Goal: Find specific page/section: Find specific page/section

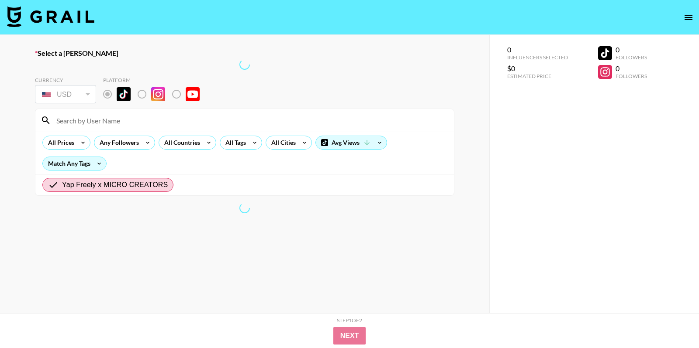
radio input "true"
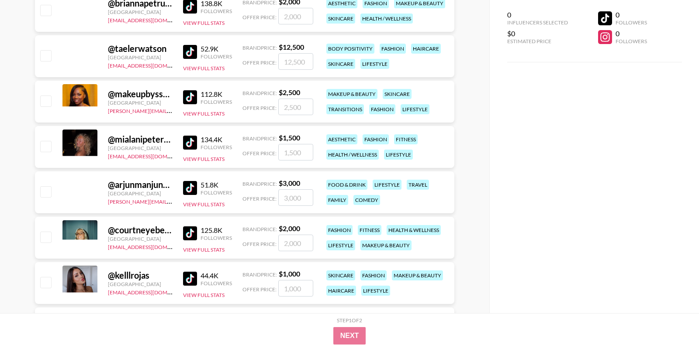
scroll to position [778, 0]
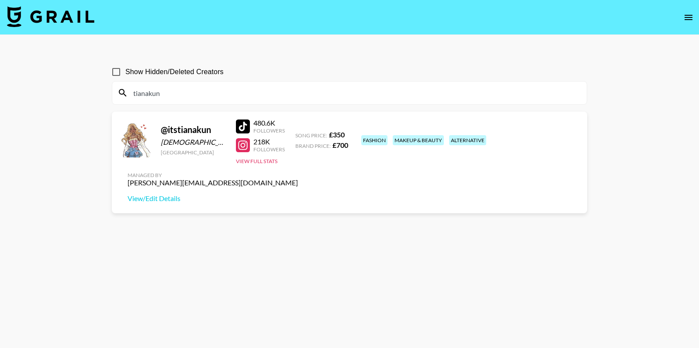
click at [258, 87] on input "tianakun" at bounding box center [354, 93] width 453 height 14
click at [258, 88] on input "tianakun" at bounding box center [354, 93] width 453 height 14
paste input "lilbrokenknees"
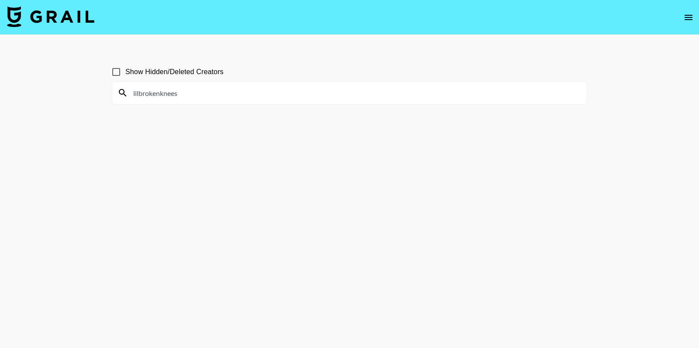
type input "lilbrokenknees"
click at [117, 72] on input "Show Hidden/Deleted Creators" at bounding box center [116, 72] width 18 height 18
checkbox input "true"
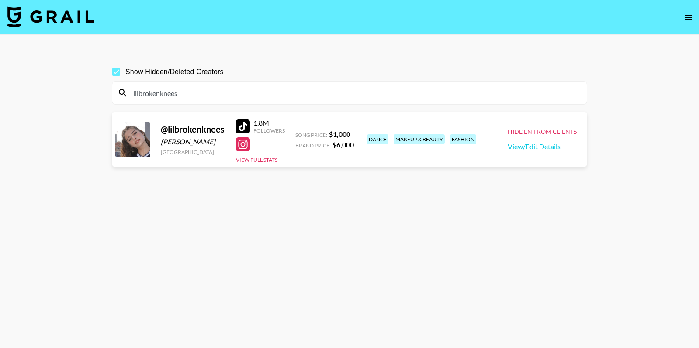
click at [470, 100] on div "lilbrokenknees" at bounding box center [349, 93] width 474 height 23
click at [469, 101] on div "lilbrokenknees" at bounding box center [349, 93] width 474 height 23
click at [464, 97] on input "lilbrokenknees" at bounding box center [354, 93] width 453 height 14
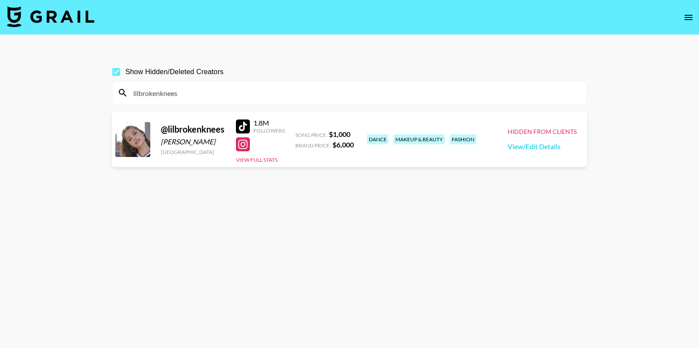
click at [530, 93] on input "lilbrokenknees" at bounding box center [354, 93] width 453 height 14
paste input "officialimtizzy"
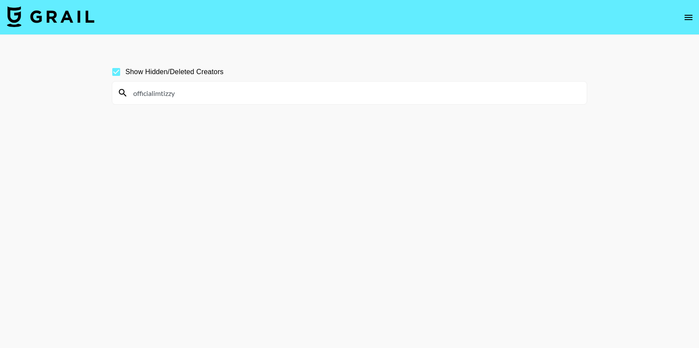
click at [296, 92] on input "officialimtizzy" at bounding box center [354, 93] width 453 height 14
click at [296, 93] on input "officialimtizzy" at bounding box center [354, 93] width 453 height 14
paste input "sondra_blust"
type input "sondra_blust"
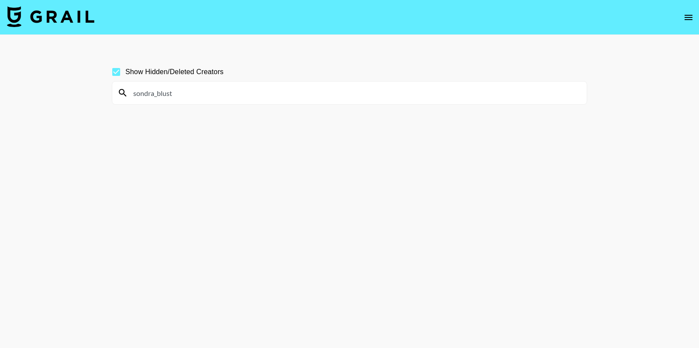
click at [179, 77] on label "Show Hidden/Deleted Creators" at bounding box center [165, 72] width 117 height 18
click at [125, 77] on input "Show Hidden/Deleted Creators" at bounding box center [116, 72] width 18 height 18
click at [179, 70] on span "Show Hidden/Deleted Creators" at bounding box center [174, 72] width 98 height 10
click at [125, 70] on input "Show Hidden/Deleted Creators" at bounding box center [116, 72] width 18 height 18
click at [119, 74] on input "Show Hidden/Deleted Creators" at bounding box center [116, 72] width 18 height 18
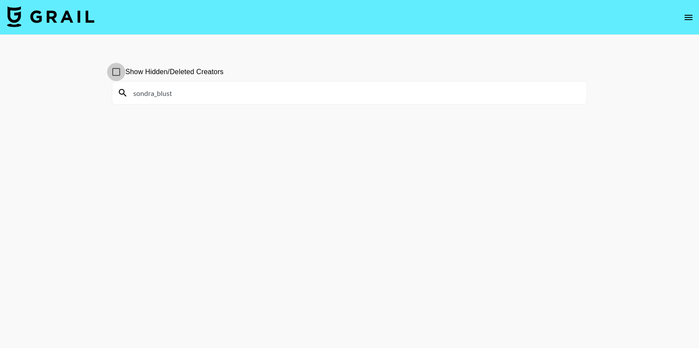
click at [119, 74] on input "Show Hidden/Deleted Creators" at bounding box center [116, 72] width 18 height 18
checkbox input "true"
click at [172, 93] on input "sondra_blust" at bounding box center [354, 93] width 453 height 14
click at [173, 93] on input "sondra_blust" at bounding box center [354, 93] width 453 height 14
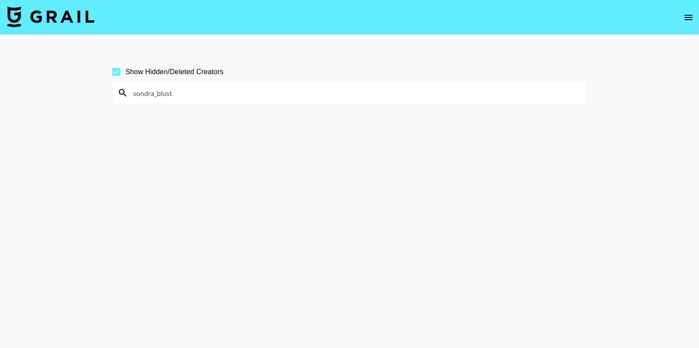
paste input "ryanbean"
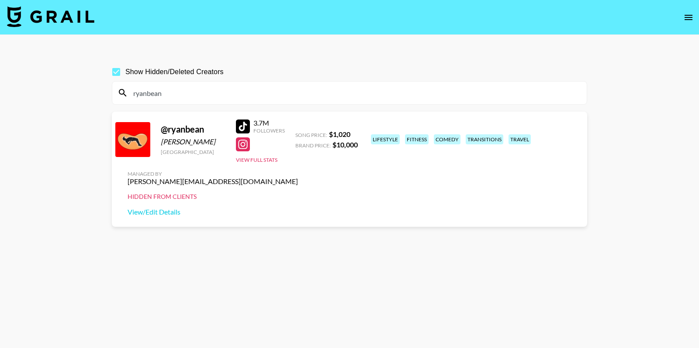
click at [216, 105] on section "Show Hidden/Deleted Creators ryanbean @ ryanbean Ryan Bean United States 3.7M F…" at bounding box center [349, 195] width 475 height 279
click at [214, 93] on input "ryanbean" at bounding box center [354, 93] width 453 height 14
paste input "bumblephii"
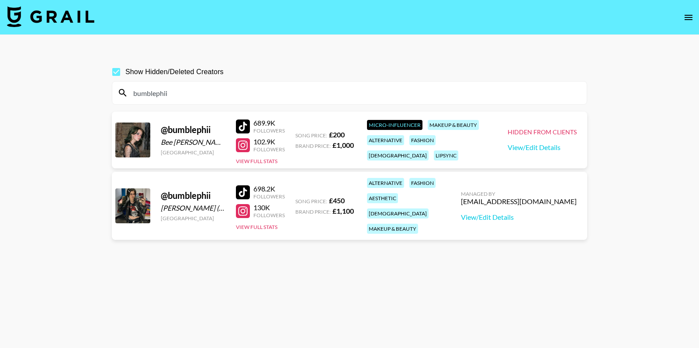
click at [417, 82] on div "bumblephii" at bounding box center [349, 93] width 474 height 23
click at [525, 88] on input "bumblephii" at bounding box center [354, 93] width 453 height 14
click at [526, 88] on input "bumblephii" at bounding box center [354, 93] width 453 height 14
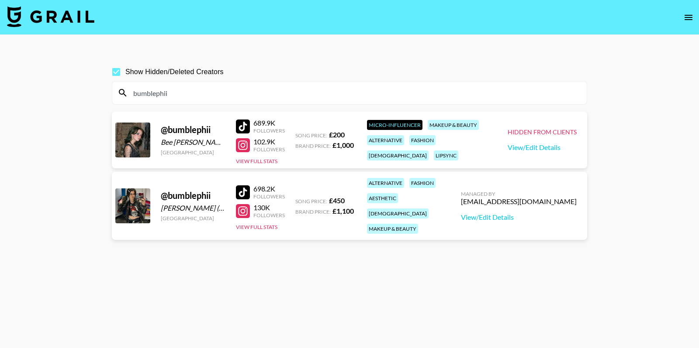
paste input "stevelacy17"
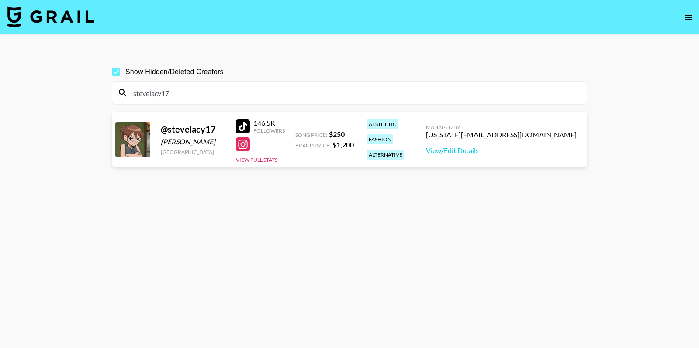
click at [501, 92] on input "stevelacy17" at bounding box center [354, 93] width 453 height 14
paste input "vinylbymars/"
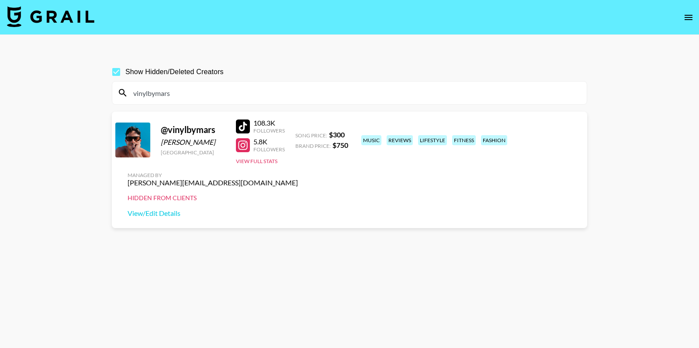
type input "vinylbymars"
click at [241, 131] on div at bounding box center [243, 127] width 14 height 14
